Goal: Task Accomplishment & Management: Complete application form

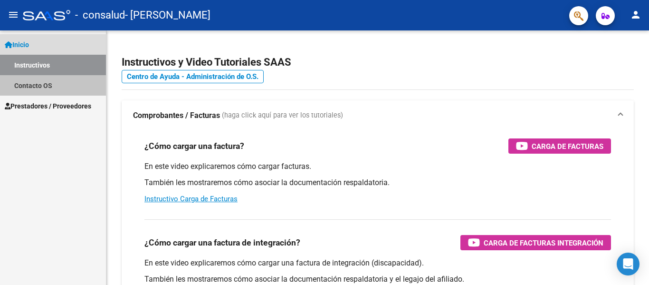
click at [80, 84] on link "Contacto OS" at bounding box center [53, 85] width 106 height 20
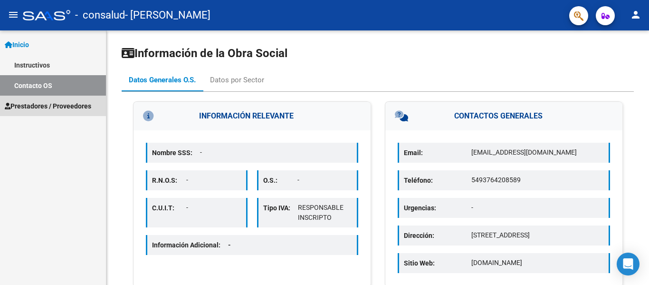
click at [70, 105] on span "Prestadores / Proveedores" at bounding box center [48, 106] width 86 height 10
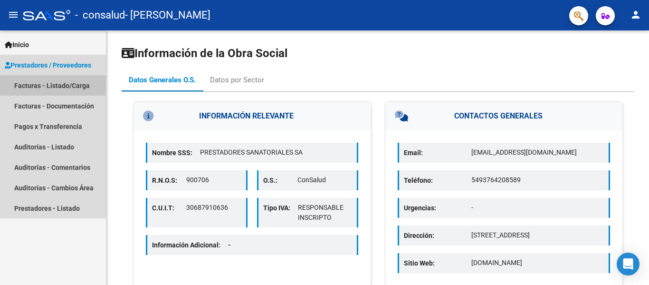
click at [69, 90] on link "Facturas - Listado/Carga" at bounding box center [53, 85] width 106 height 20
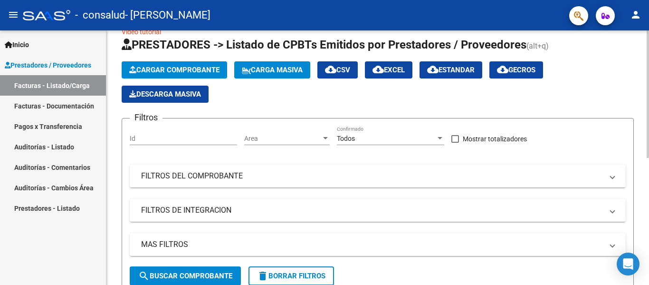
click at [255, 108] on app-list-header "PRESTADORES -> Listado de CPBTs Emitidos por Prestadores / Proveedores (alt+q) …" at bounding box center [378, 165] width 512 height 256
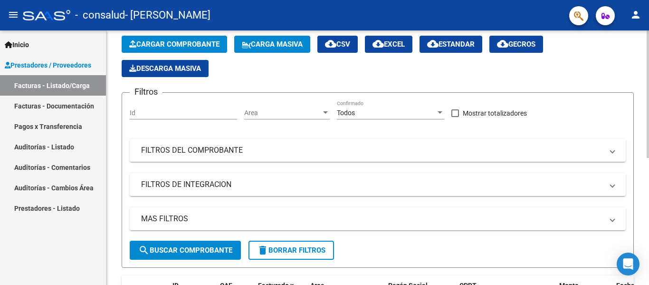
scroll to position [26, 0]
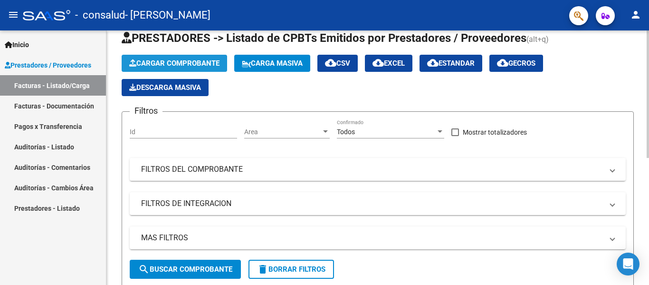
click at [192, 66] on span "Cargar Comprobante" at bounding box center [174, 63] width 90 height 9
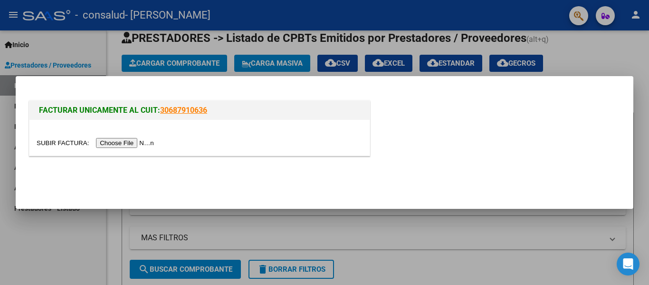
click at [120, 141] on input "file" at bounding box center [97, 143] width 120 height 10
click at [124, 141] on input "file" at bounding box center [97, 143] width 120 height 10
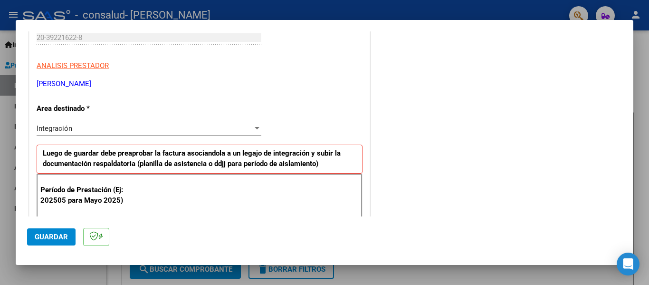
scroll to position [171, 0]
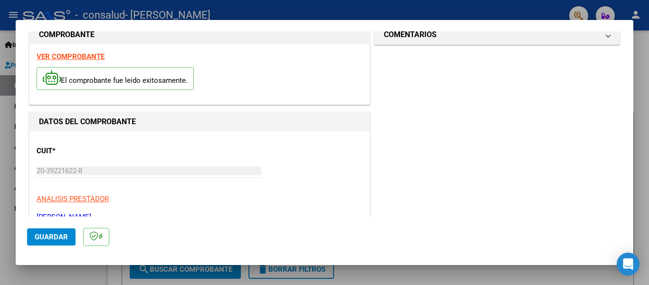
scroll to position [0, 0]
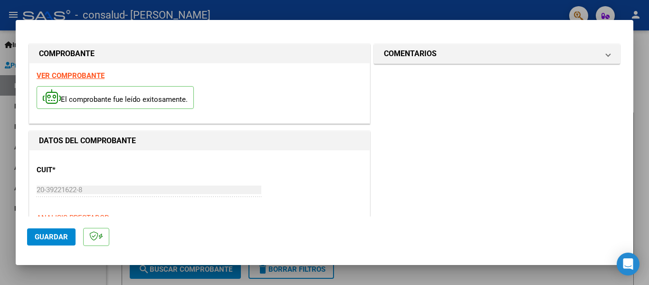
click at [643, 63] on div at bounding box center [324, 142] width 649 height 285
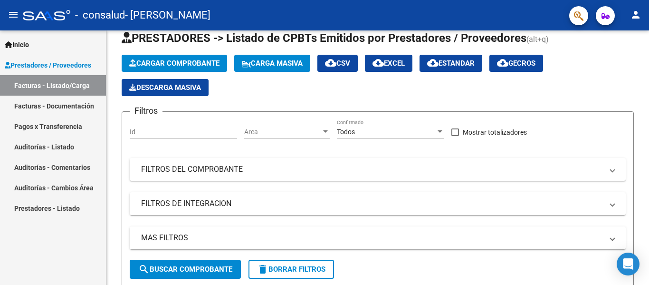
click at [643, 63] on div "Video tutorial PRESTADORES -> Listado de CPBTs Emitidos por Prestadores / Prove…" at bounding box center [377, 255] width 542 height 500
click at [29, 43] on span "Inicio" at bounding box center [17, 44] width 24 height 10
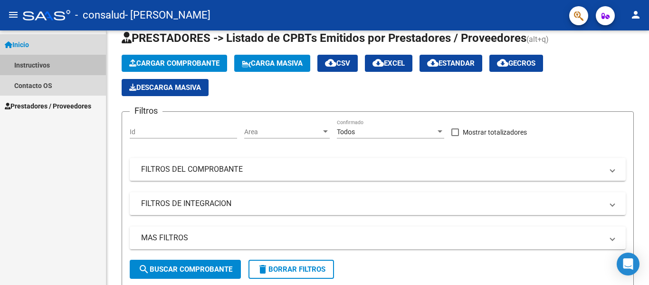
click at [30, 65] on link "Instructivos" at bounding box center [53, 65] width 106 height 20
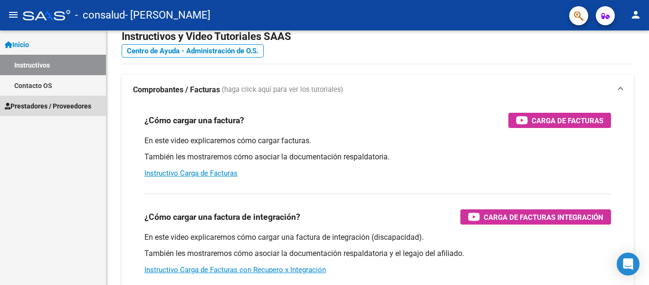
click at [32, 106] on span "Prestadores / Proveedores" at bounding box center [48, 106] width 86 height 10
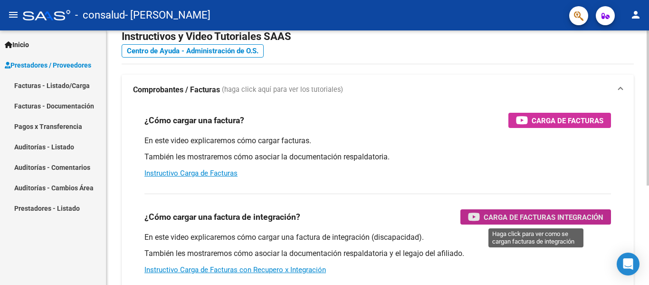
click at [502, 215] on span "Carga de Facturas Integración" at bounding box center [544, 217] width 120 height 12
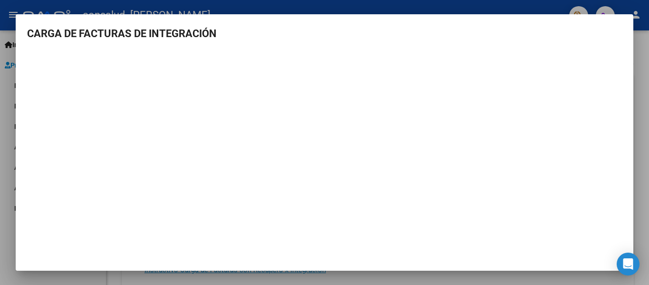
click at [645, 72] on div at bounding box center [324, 142] width 649 height 285
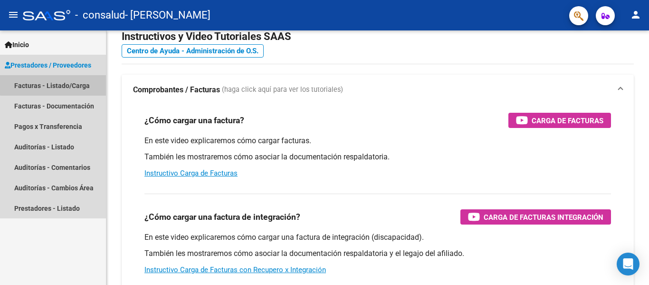
click at [56, 80] on link "Facturas - Listado/Carga" at bounding box center [53, 85] width 106 height 20
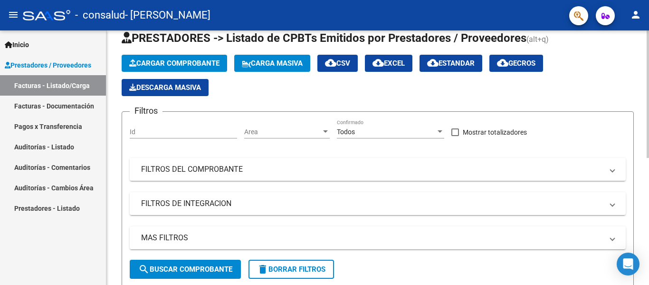
click at [180, 63] on span "Cargar Comprobante" at bounding box center [174, 63] width 90 height 9
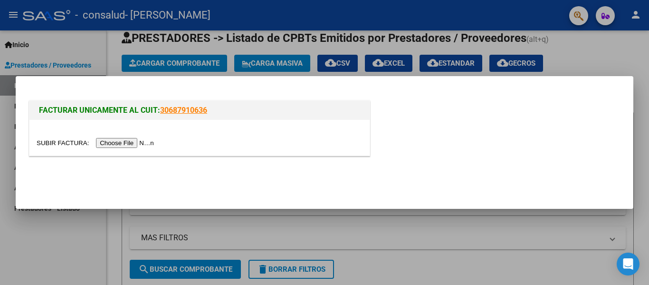
click at [124, 147] on input "file" at bounding box center [97, 143] width 120 height 10
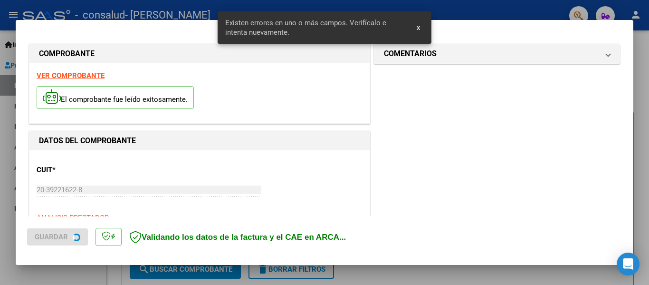
scroll to position [238, 0]
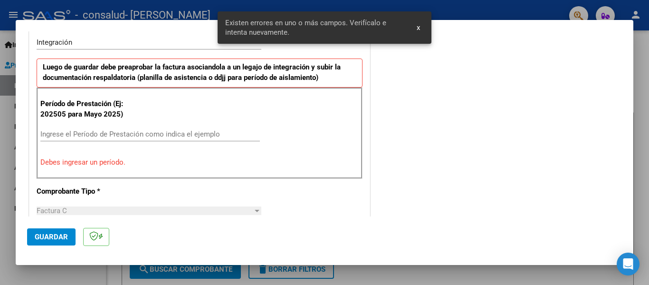
click at [362, 88] on div "CUIT * 20-39221622-8 Ingresar CUIT ANALISIS PRESTADOR [PERSON_NAME] [PERSON_NAM…" at bounding box center [199, 282] width 340 height 740
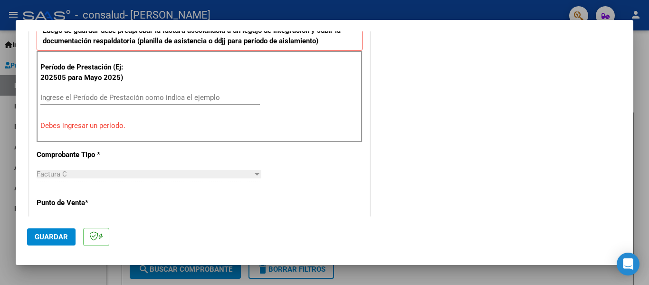
scroll to position [272, 0]
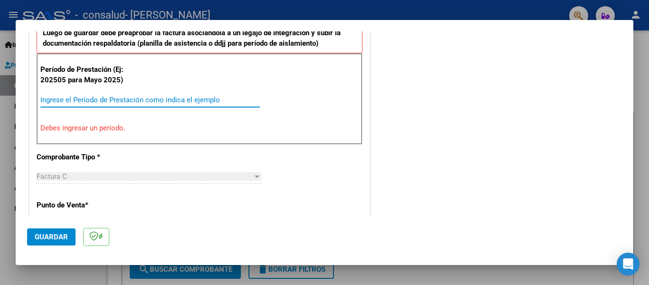
click at [126, 96] on input "Ingrese el Período de Prestación como indica el ejemplo" at bounding box center [149, 99] width 219 height 9
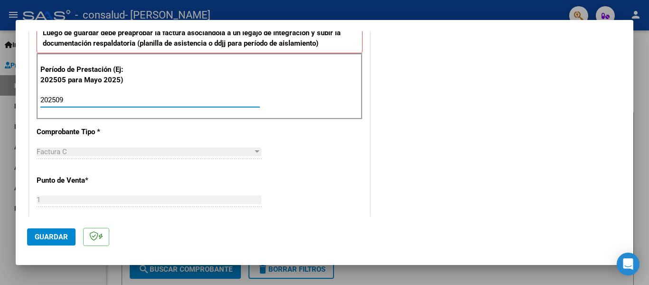
type input "202509"
click at [47, 134] on p "Comprobante Tipo *" at bounding box center [86, 131] width 98 height 11
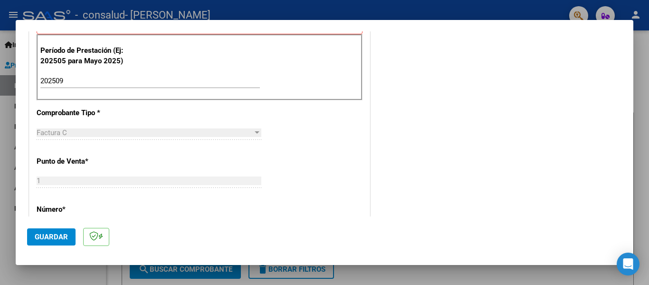
click at [53, 148] on div "Factura C Seleccionar Tipo" at bounding box center [149, 136] width 225 height 23
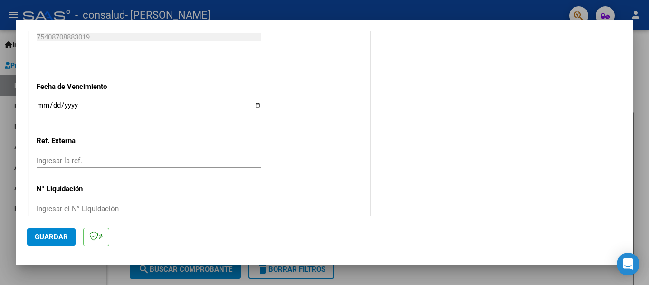
scroll to position [651, 0]
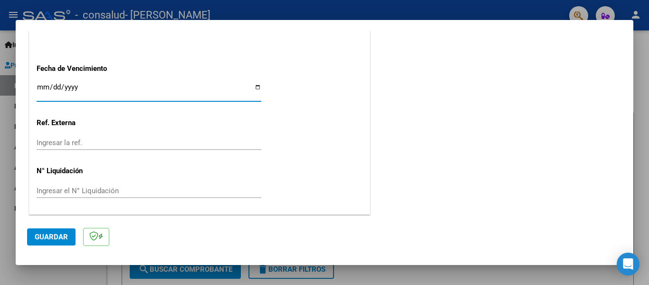
click at [42, 87] on input "Ingresar la fecha" at bounding box center [149, 90] width 225 height 15
type input "[DATE]"
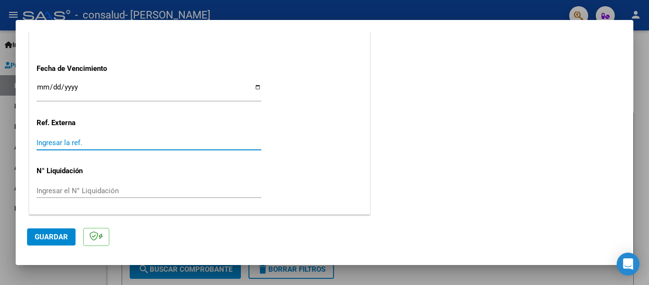
click at [139, 144] on input "Ingresar la ref." at bounding box center [149, 142] width 225 height 9
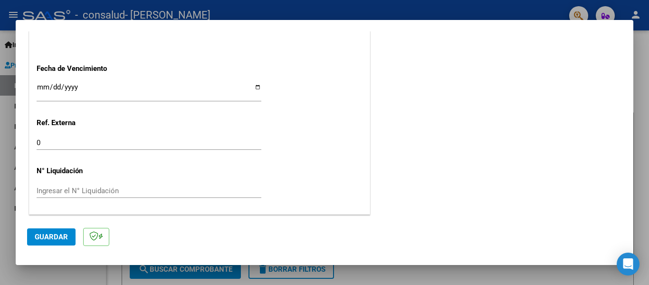
click at [128, 152] on div "0 Ingresar la ref." at bounding box center [149, 146] width 225 height 23
drag, startPoint x: 127, startPoint y: 132, endPoint x: 126, endPoint y: 141, distance: 9.1
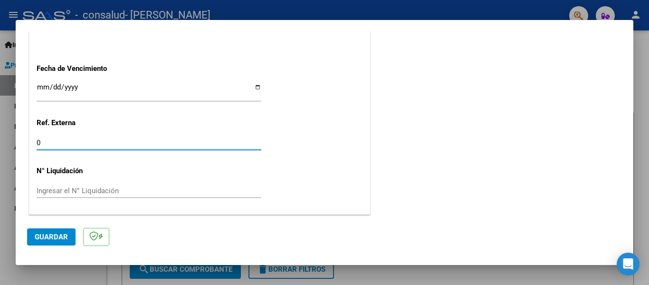
click at [126, 141] on input "0" at bounding box center [149, 142] width 225 height 9
click at [126, 141] on input "6" at bounding box center [149, 142] width 225 height 9
type input "6"
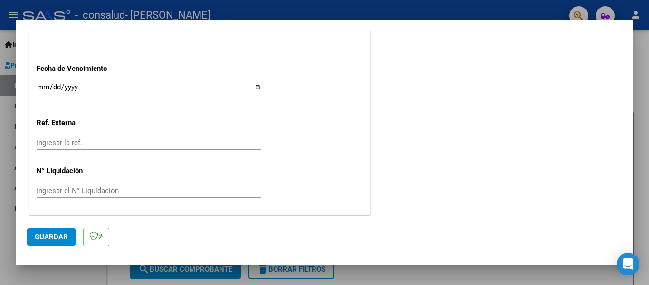
click at [51, 242] on button "Guardar" at bounding box center [51, 236] width 48 height 17
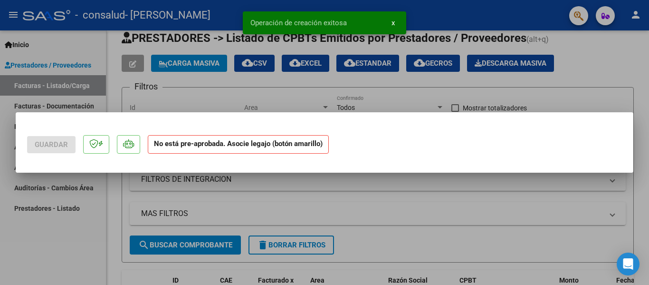
scroll to position [0, 0]
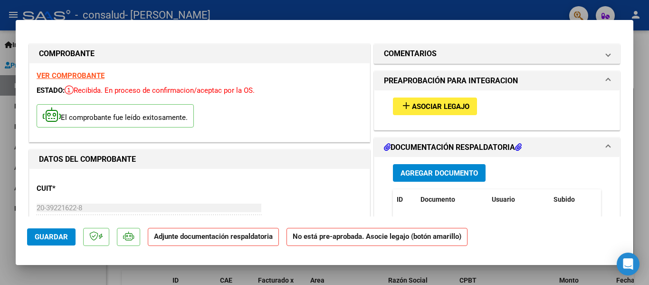
click at [418, 110] on span "Asociar Legajo" at bounding box center [440, 106] width 57 height 9
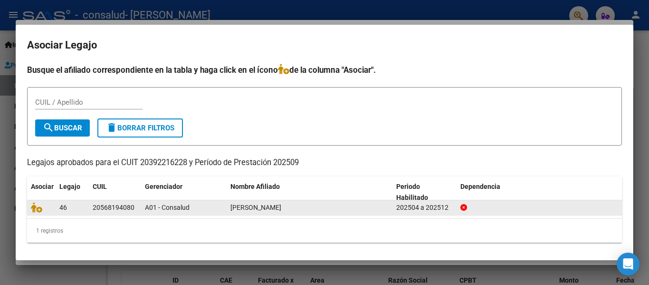
click at [248, 209] on span "[PERSON_NAME]" at bounding box center [255, 207] width 51 height 8
click at [34, 207] on icon at bounding box center [36, 207] width 11 height 10
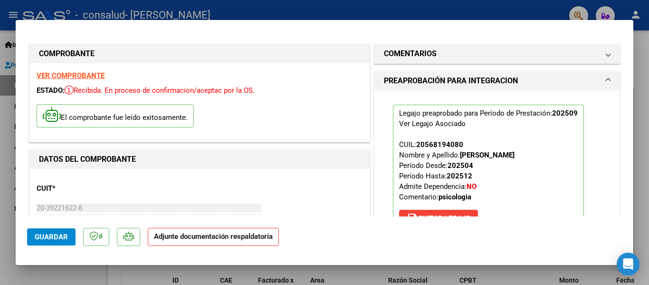
click at [380, 123] on div "Legajo preaprobado para Período de Prestación: 202509 Ver Legajo Asociado CUIL:…" at bounding box center [496, 171] width 245 height 162
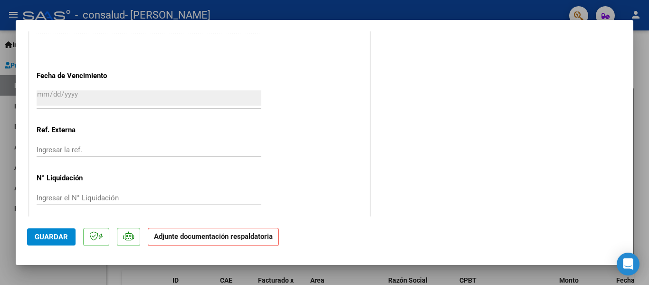
scroll to position [666, 0]
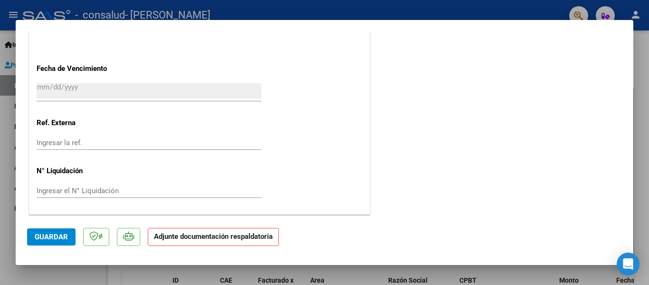
click at [238, 238] on strong "Adjunte documentación respaldatoria" at bounding box center [213, 236] width 119 height 9
drag, startPoint x: 411, startPoint y: 152, endPoint x: 644, endPoint y: 184, distance: 235.4
click at [644, 184] on div "COMPROBANTE VER COMPROBANTE ESTADO: Recibida. En proceso de confirmacion/acepta…" at bounding box center [324, 142] width 649 height 285
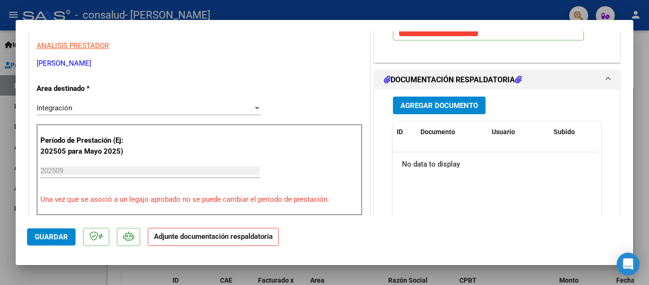
scroll to position [179, 0]
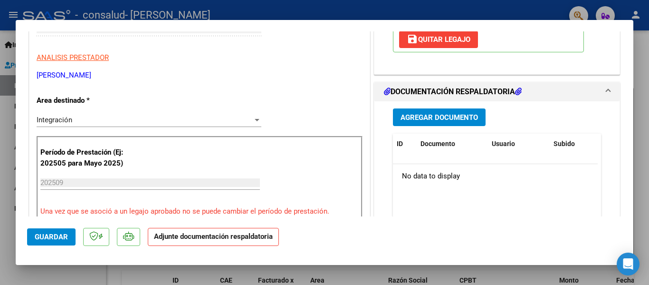
click at [460, 115] on span "Agregar Documento" at bounding box center [438, 117] width 77 height 9
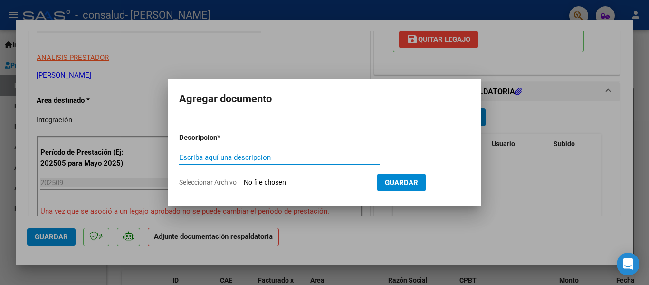
click at [226, 155] on input "Escriba aquí una descripcion" at bounding box center [279, 157] width 200 height 9
type input "p"
type input "planilla de asistencia"
click at [269, 181] on input "Seleccionar Archivo" at bounding box center [307, 182] width 126 height 9
click at [311, 183] on input "Seleccionar Archivo" at bounding box center [307, 182] width 126 height 9
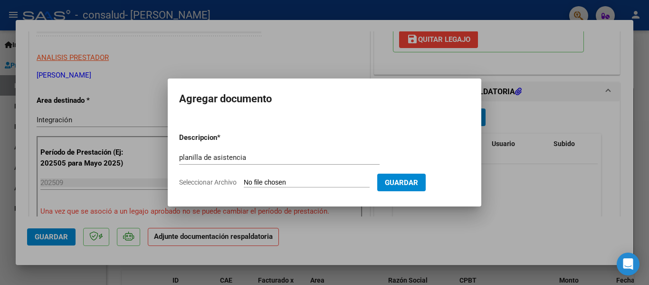
type input "C:\fakepath\CamScanner [DATE] 17.52.pdf"
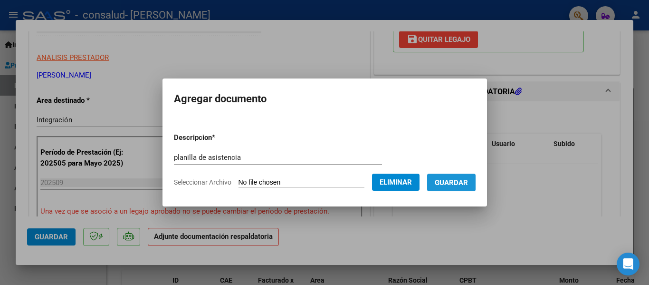
click at [469, 177] on button "Guardar" at bounding box center [451, 182] width 48 height 18
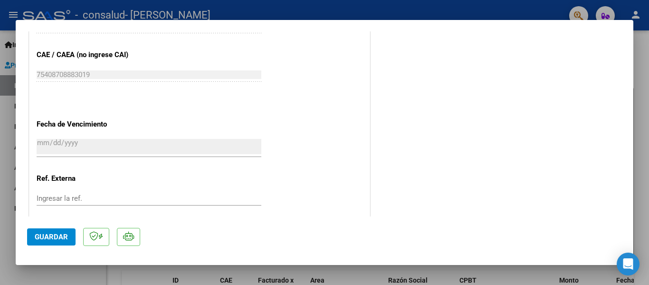
scroll to position [666, 0]
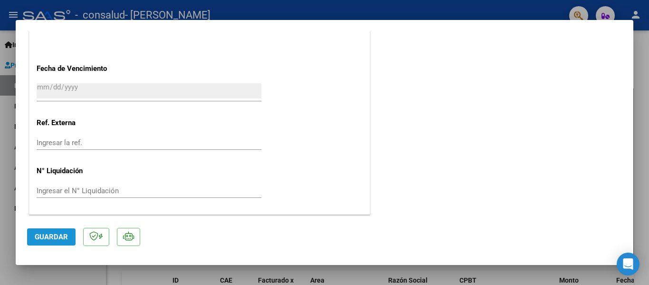
click at [60, 240] on span "Guardar" at bounding box center [51, 236] width 33 height 9
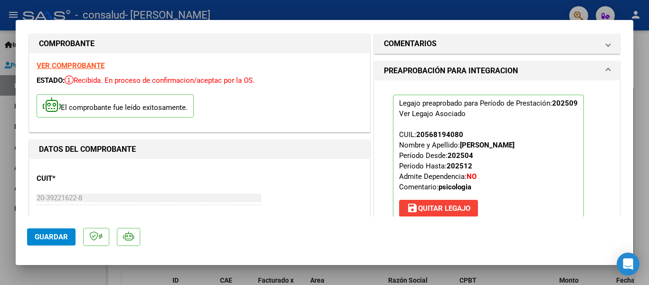
scroll to position [0, 0]
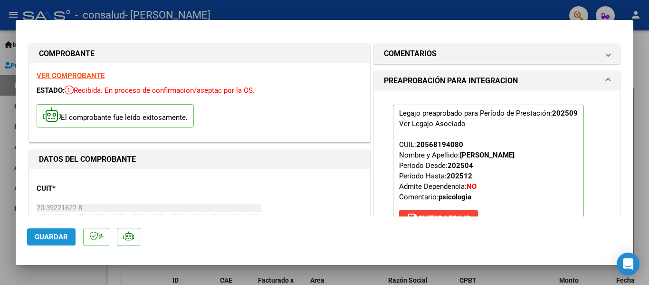
click at [47, 235] on span "Guardar" at bounding box center [51, 236] width 33 height 9
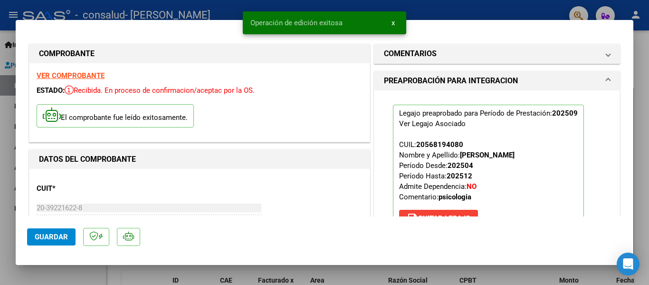
click at [642, 57] on div at bounding box center [324, 142] width 649 height 285
type input "$ 0,00"
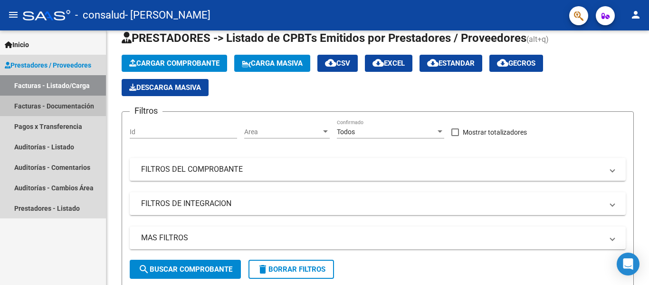
click at [57, 108] on link "Facturas - Documentación" at bounding box center [53, 105] width 106 height 20
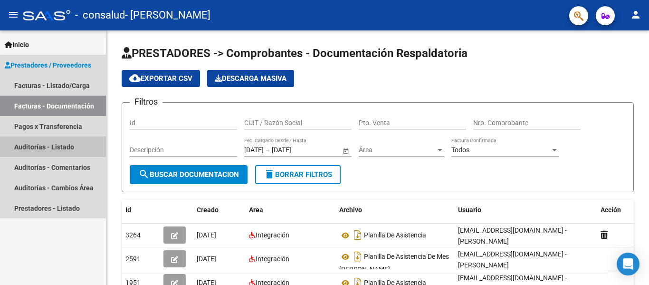
click at [54, 148] on link "Auditorías - Listado" at bounding box center [53, 146] width 106 height 20
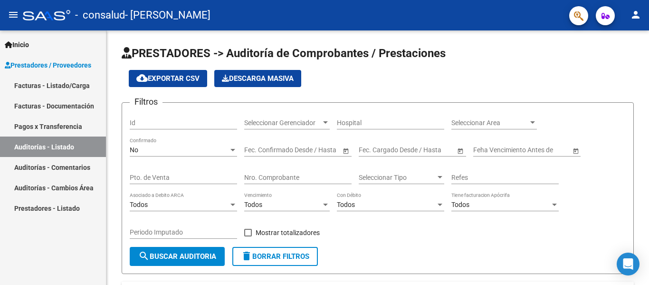
click at [37, 253] on div "Inicio Instructivos Contacto OS Prestadores / Proveedores Facturas - Listado/Ca…" at bounding box center [53, 157] width 106 height 254
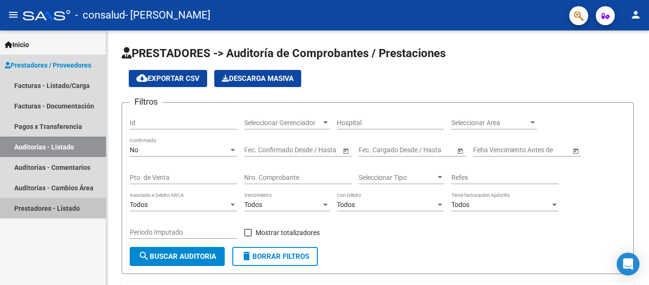
click at [53, 203] on link "Prestadores - Listado" at bounding box center [53, 208] width 106 height 20
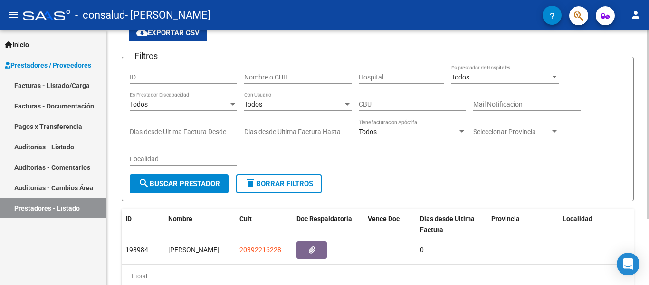
scroll to position [89, 0]
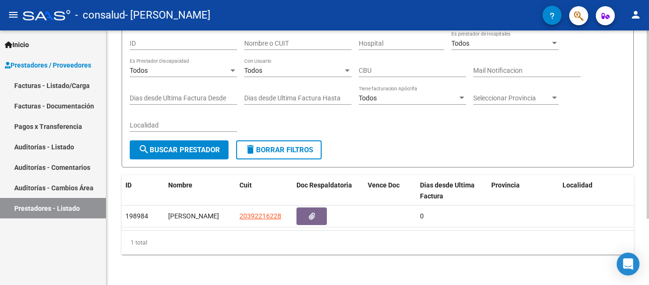
click at [648, 167] on div at bounding box center [648, 190] width 2 height 188
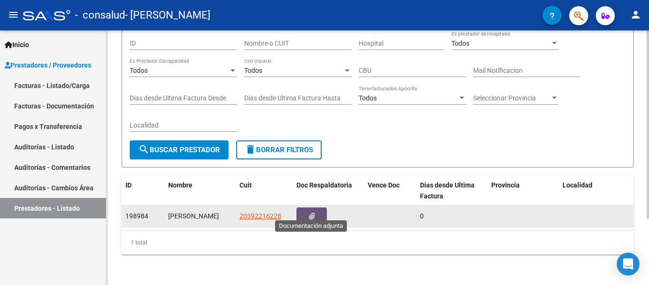
click at [311, 212] on icon "button" at bounding box center [312, 215] width 6 height 7
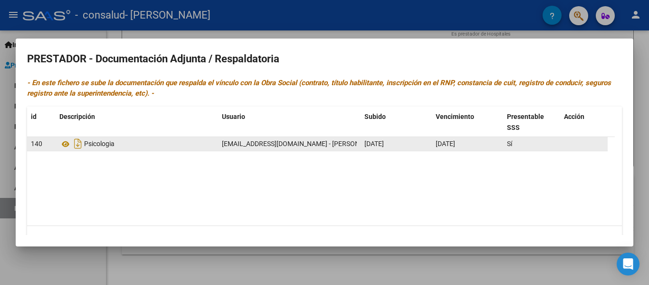
click at [208, 149] on div "Psicologia" at bounding box center [136, 143] width 155 height 15
click at [76, 144] on icon "Descargar documento" at bounding box center [78, 143] width 12 height 15
click at [66, 266] on div at bounding box center [324, 142] width 649 height 285
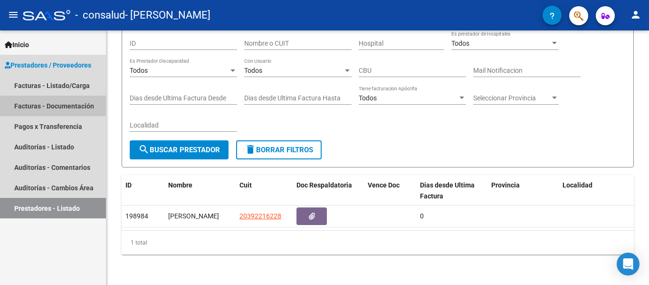
click at [69, 100] on link "Facturas - Documentación" at bounding box center [53, 105] width 106 height 20
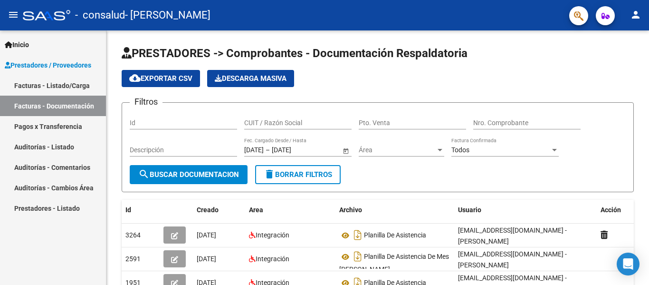
click at [68, 89] on link "Facturas - Listado/Carga" at bounding box center [53, 85] width 106 height 20
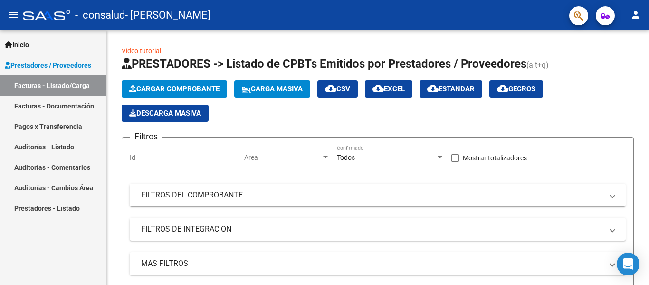
click at [78, 237] on div "Inicio Instructivos Contacto OS Prestadores / Proveedores Facturas - Listado/Ca…" at bounding box center [53, 157] width 106 height 254
click at [640, 17] on div "menu - consalud - [PERSON_NAME] person Inicio Instructivos Contacto OS Prestado…" at bounding box center [324, 142] width 649 height 285
